Goal: Transaction & Acquisition: Purchase product/service

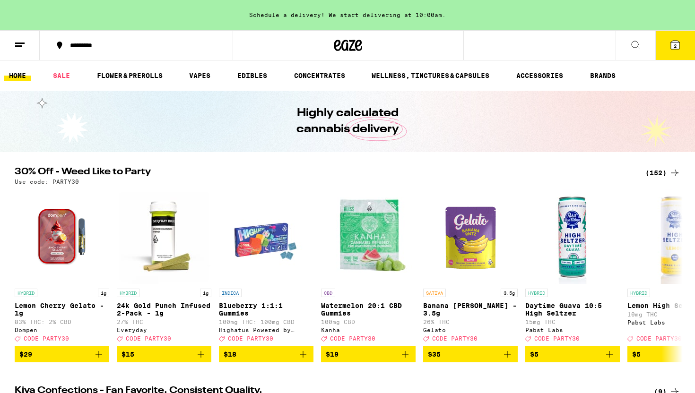
click at [656, 52] on button "2" at bounding box center [675, 45] width 40 height 29
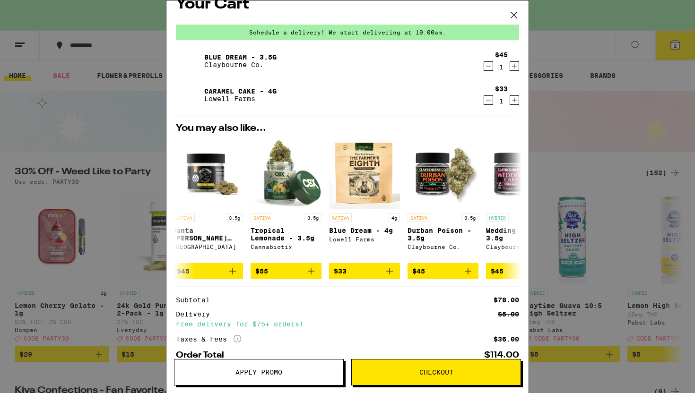
scroll to position [20, 0]
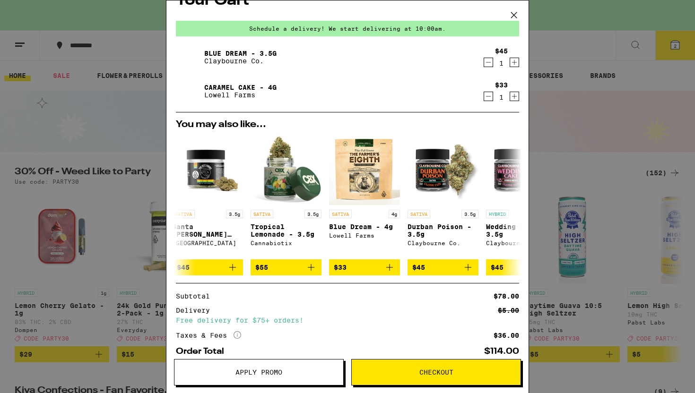
click at [433, 371] on span "Checkout" at bounding box center [436, 372] width 34 height 7
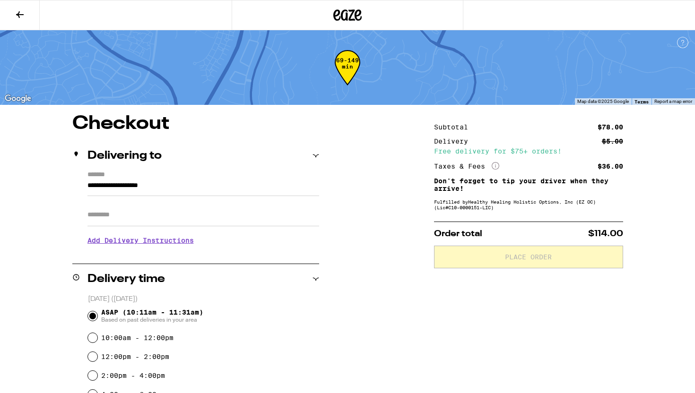
click at [484, 210] on div "Fulfilled by Healthy Healing Holistic Options, Inc (EZ OC) (Lic# C10-0000151-LI…" at bounding box center [528, 204] width 189 height 11
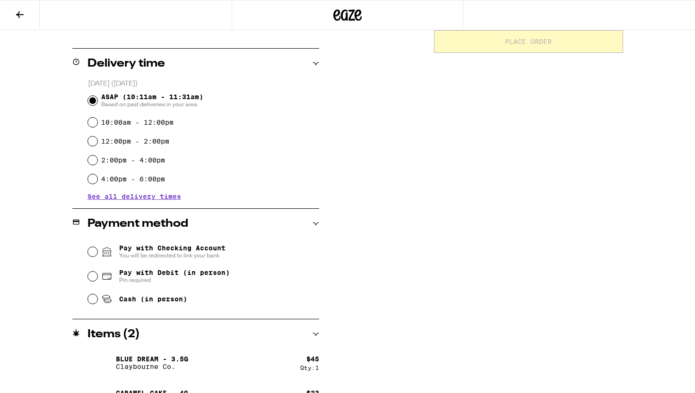
scroll to position [228, 0]
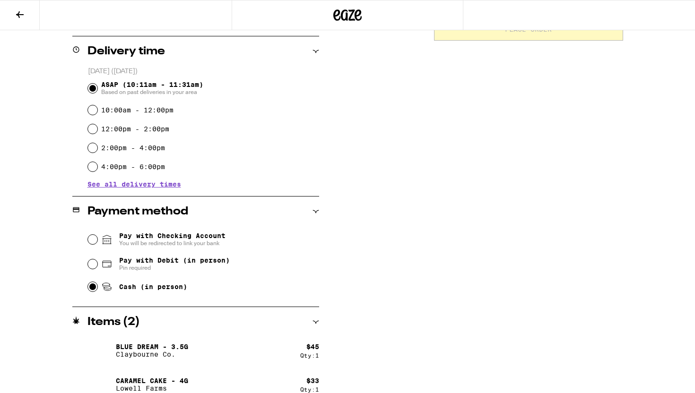
click at [92, 288] on input "Cash (in person)" at bounding box center [92, 286] width 9 height 9
radio input "true"
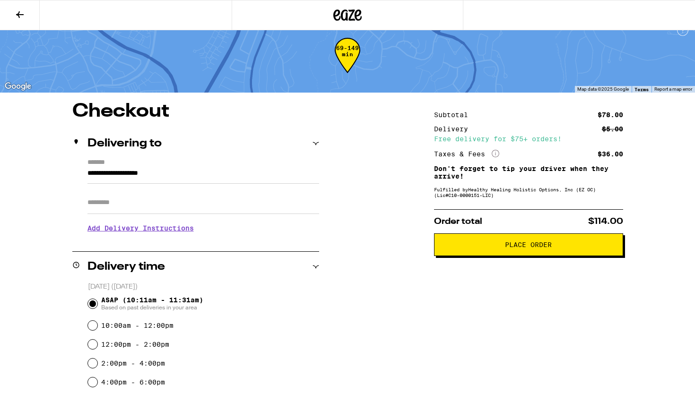
scroll to position [11, 0]
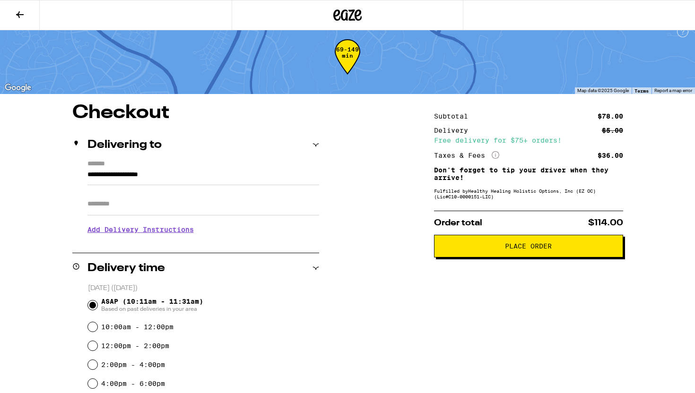
click at [508, 245] on span "Place Order" at bounding box center [528, 246] width 47 height 7
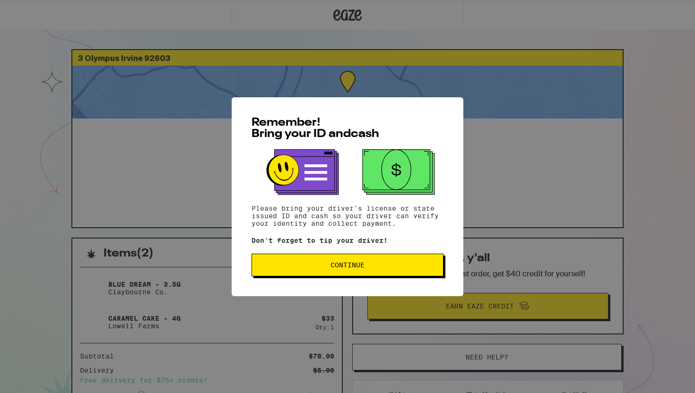
click at [357, 260] on button "Continue" at bounding box center [347, 265] width 192 height 23
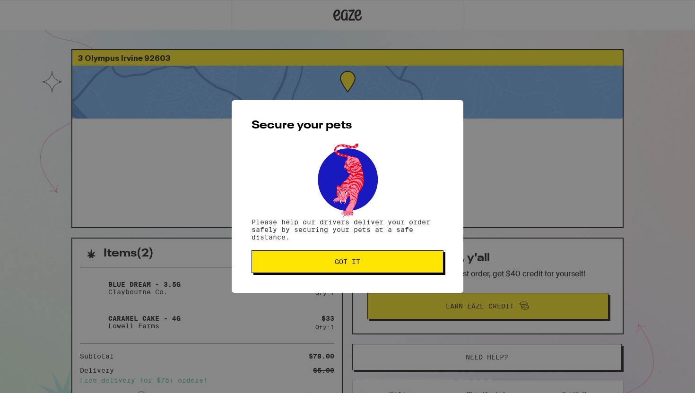
click at [370, 265] on span "Got it" at bounding box center [347, 262] width 176 height 7
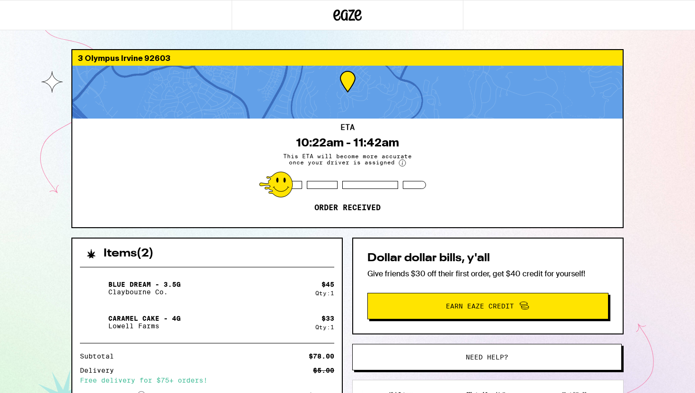
scroll to position [124, 0]
